Goal: Complete application form

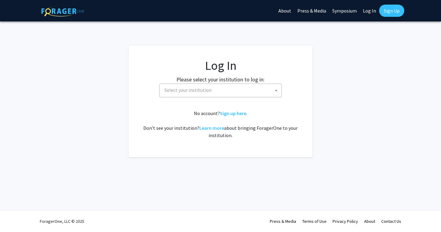
select select
click at [203, 90] on span "Select your institution" at bounding box center [187, 90] width 47 height 6
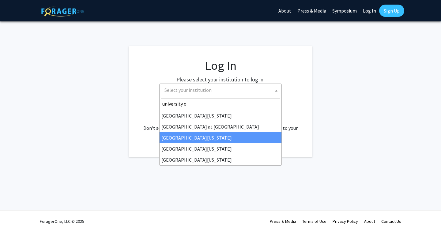
type input "university o"
select select "13"
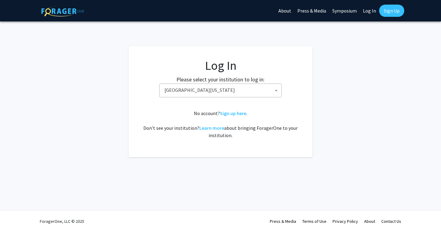
click at [213, 96] on span "University of Kentucky" at bounding box center [220, 91] width 122 height 14
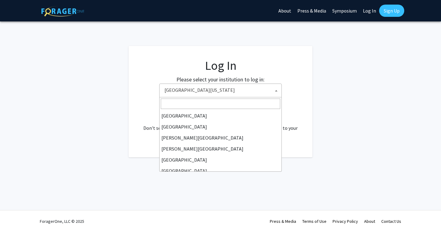
scroll to position [209, 0]
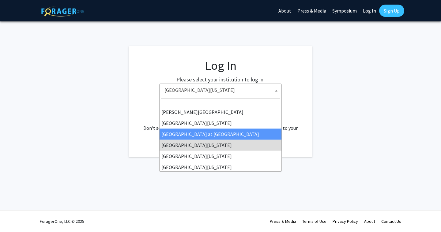
select select "18"
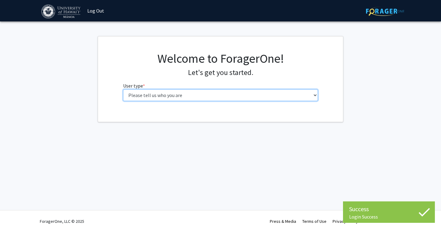
select select "1: undergrad"
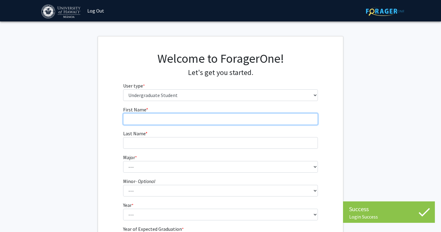
click at [182, 120] on input "First Name * required" at bounding box center [220, 119] width 195 height 12
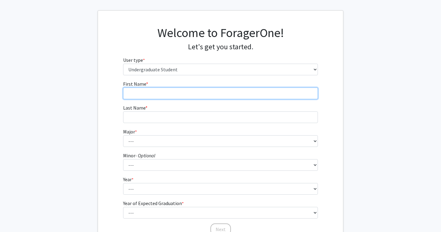
scroll to position [26, 0]
type input "[PERSON_NAME]"
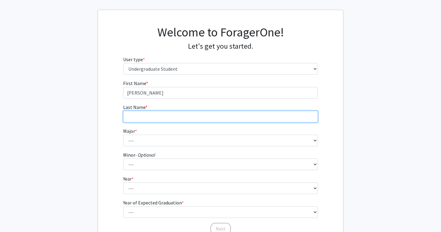
click at [137, 119] on input "Last Name * required" at bounding box center [220, 117] width 195 height 12
type input "Kaneda"
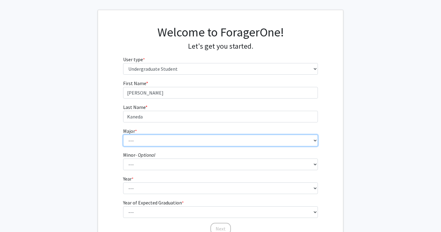
select select "46: 1428"
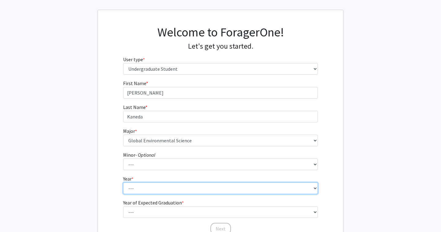
select select "3: junior"
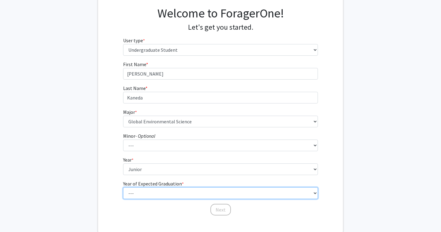
select select "3: 2027"
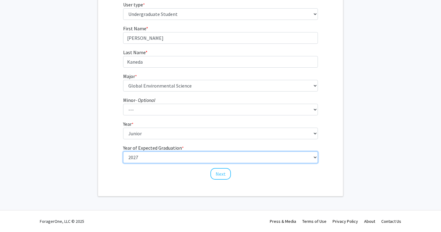
scroll to position [81, 0]
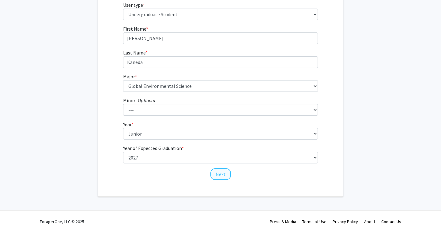
click at [216, 174] on button "Next" at bounding box center [220, 174] width 21 height 12
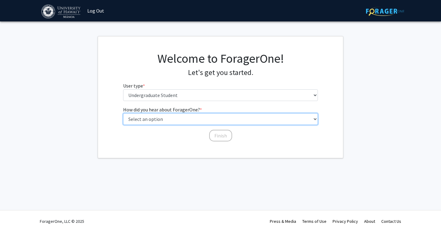
select select "2: faculty_recommendation"
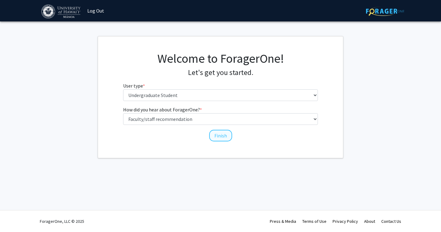
click at [217, 137] on button "Finish" at bounding box center [220, 136] width 23 height 12
